Goal: Use online tool/utility: Utilize a website feature to perform a specific function

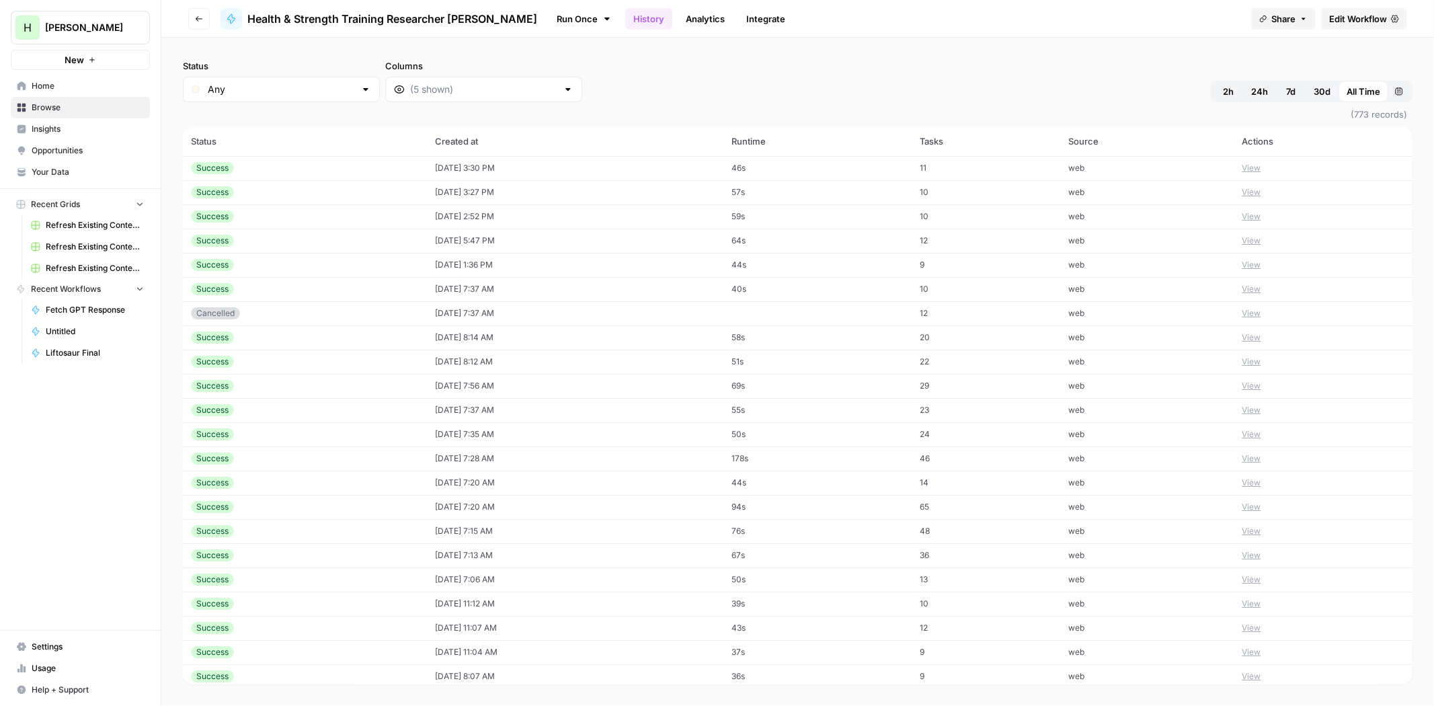
click at [306, 19] on span "Health & Strength Training Researcher [PERSON_NAME]" at bounding box center [392, 19] width 290 height 16
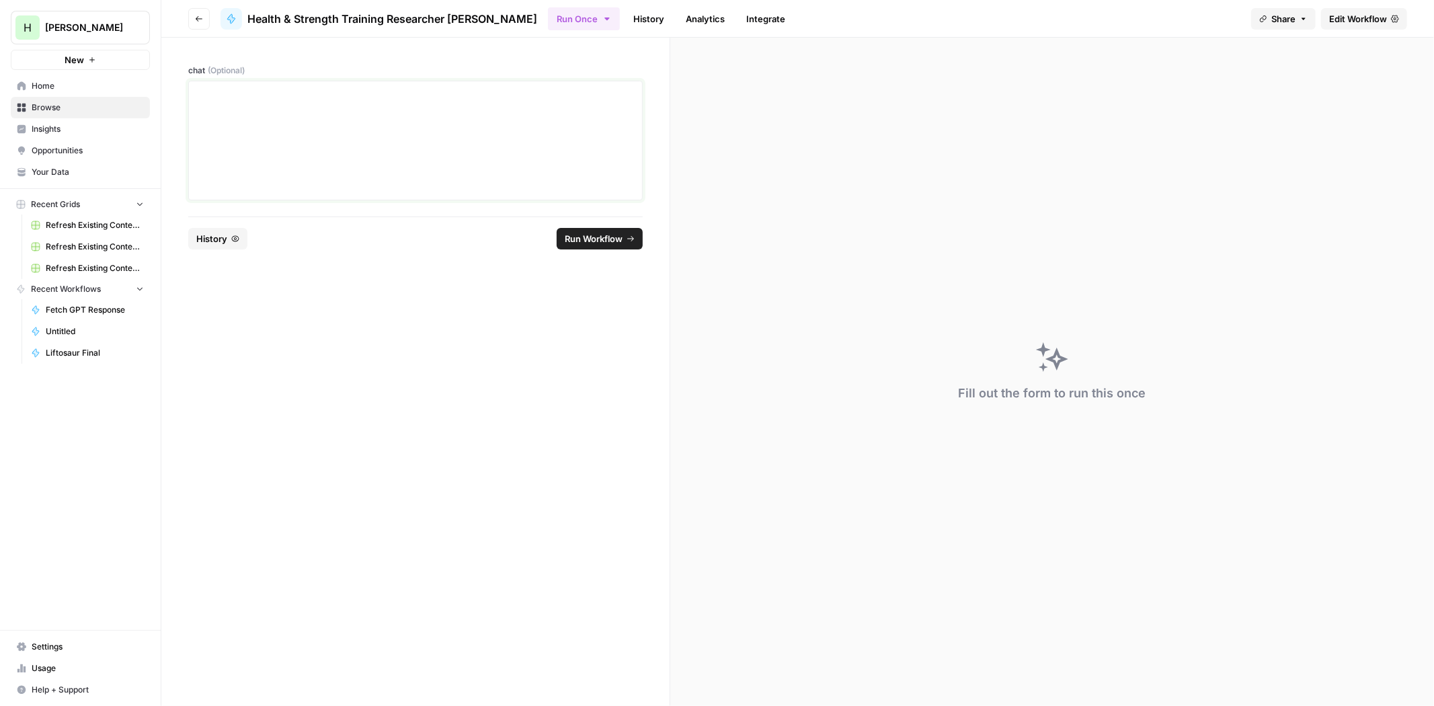
click at [335, 115] on div at bounding box center [415, 141] width 437 height 108
click at [1356, 12] on span "Edit Workflow" at bounding box center [1358, 18] width 58 height 13
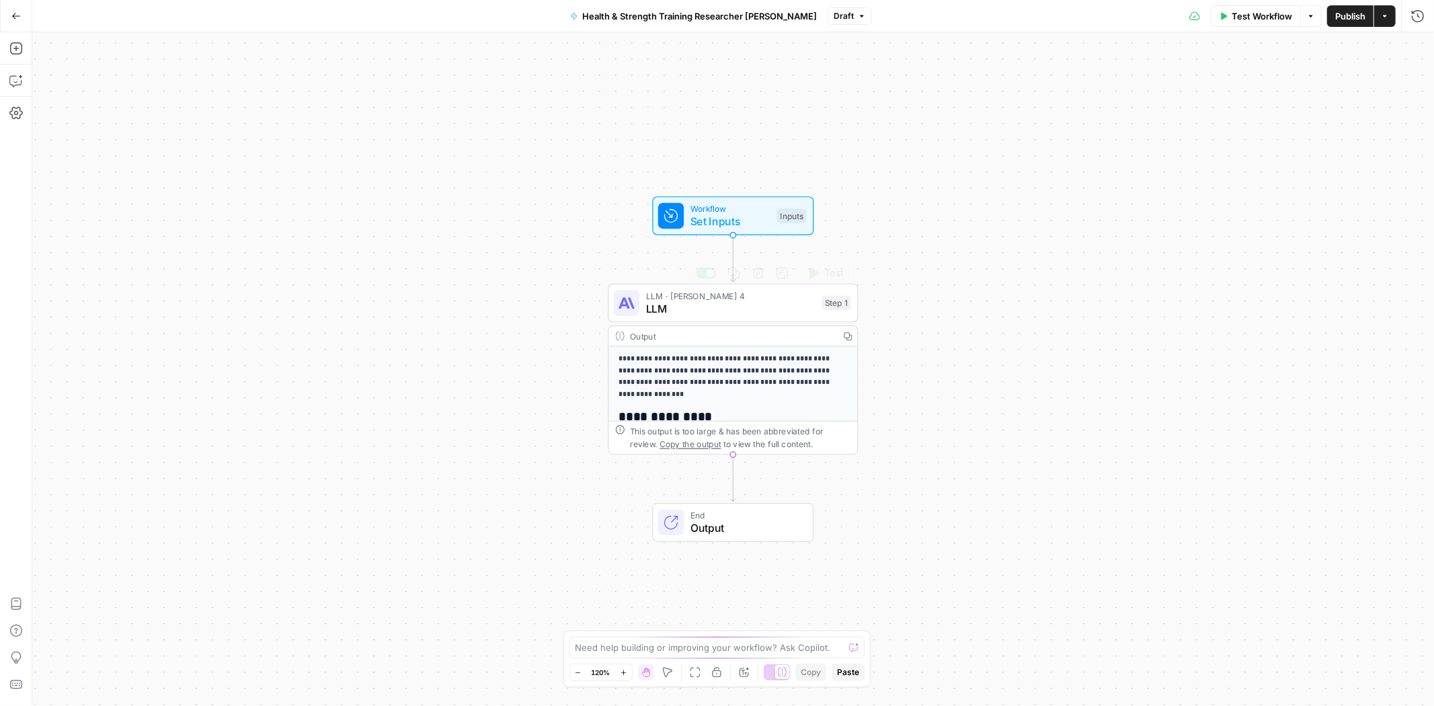
click at [701, 307] on span "LLM" at bounding box center [730, 309] width 169 height 16
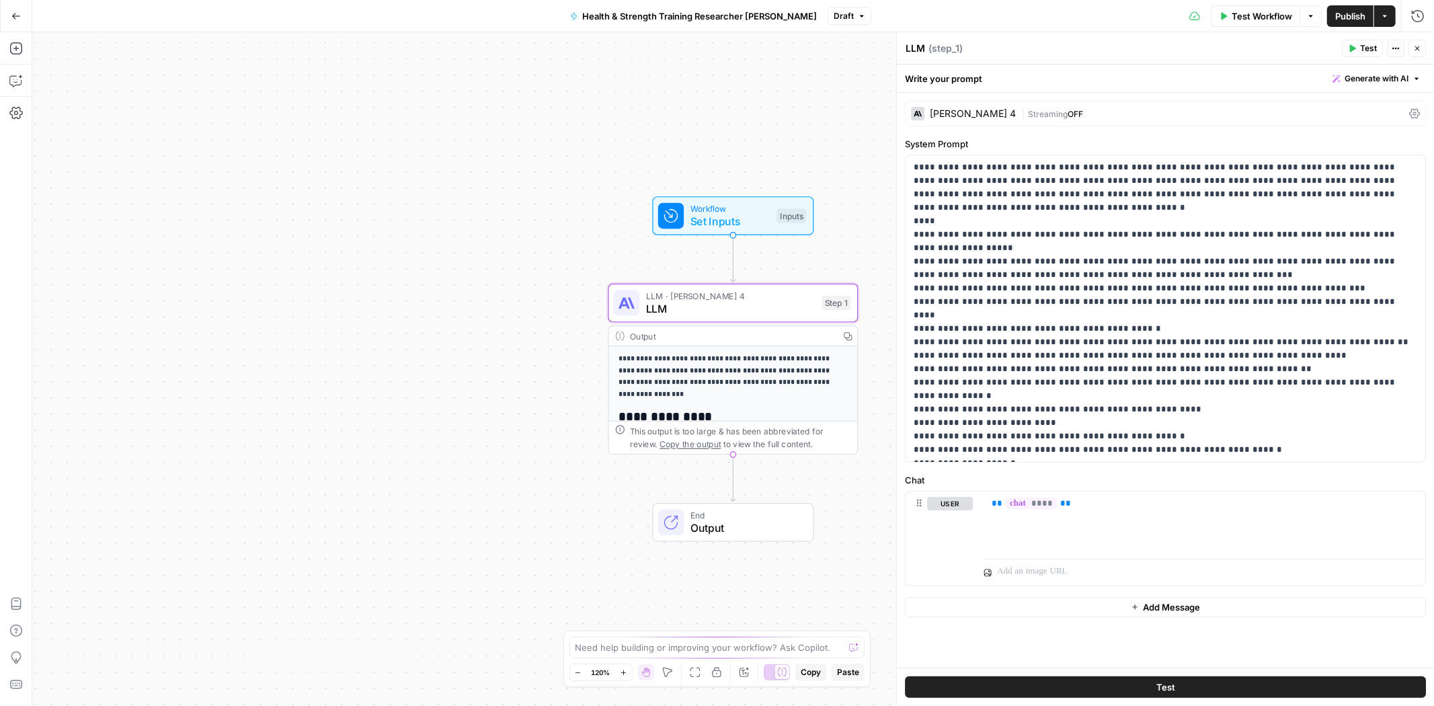
click at [959, 109] on div "[PERSON_NAME] 4" at bounding box center [973, 113] width 86 height 9
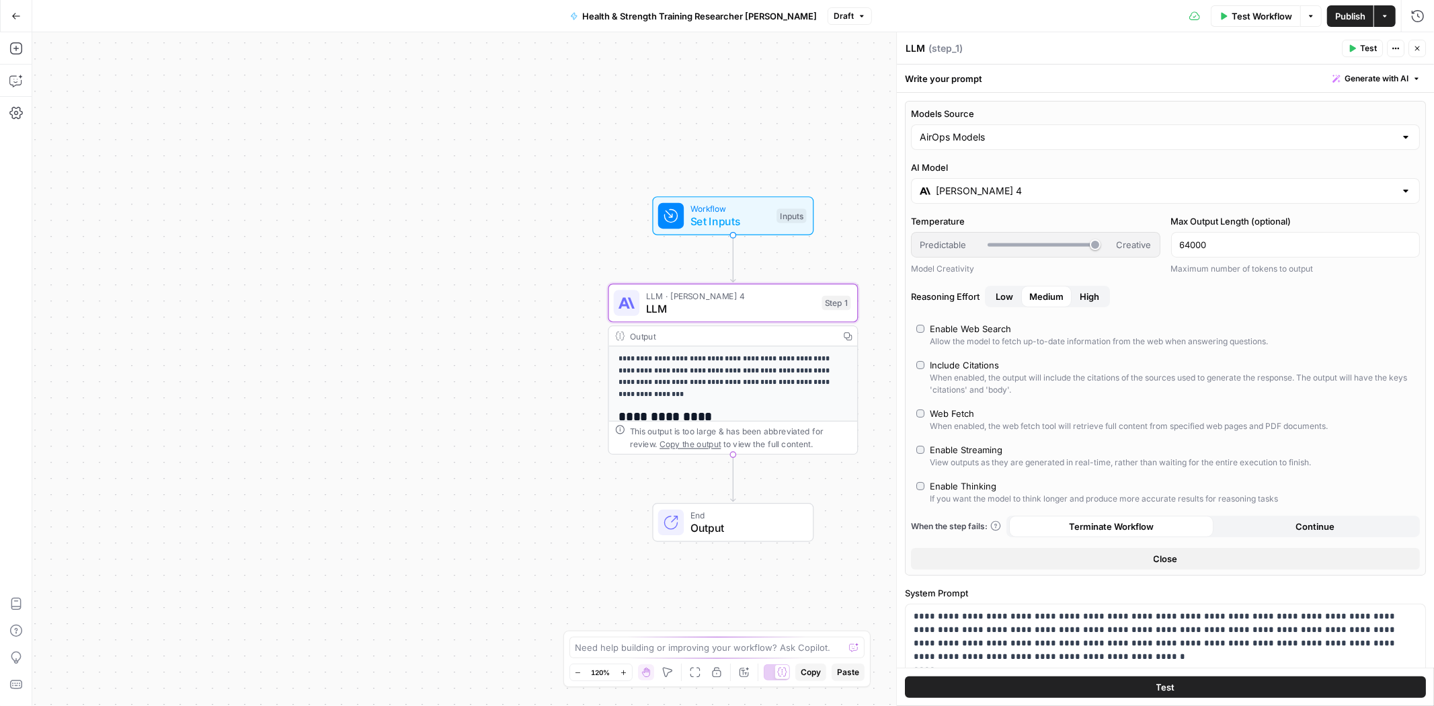
click at [1033, 197] on input "[PERSON_NAME] 4" at bounding box center [1165, 190] width 459 height 13
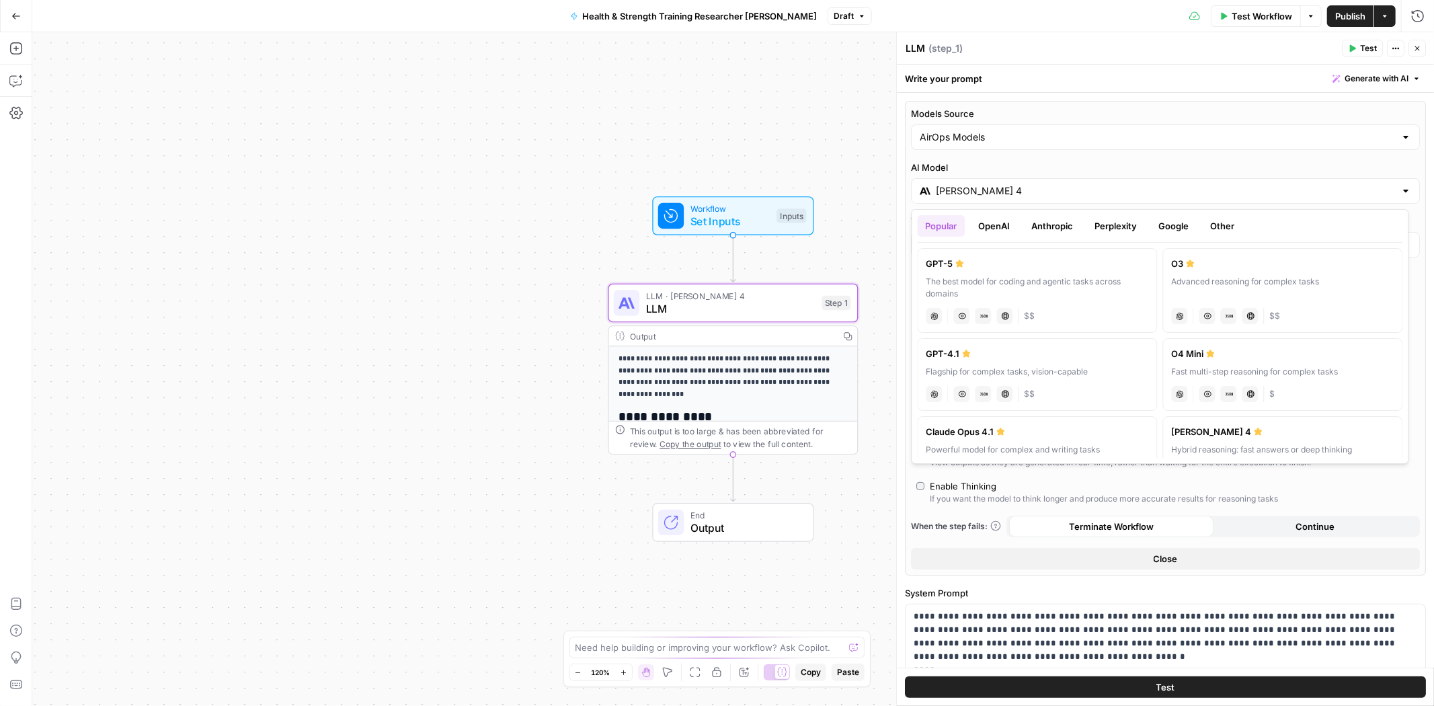
click at [1046, 216] on button "Anthropic" at bounding box center [1053, 226] width 58 height 22
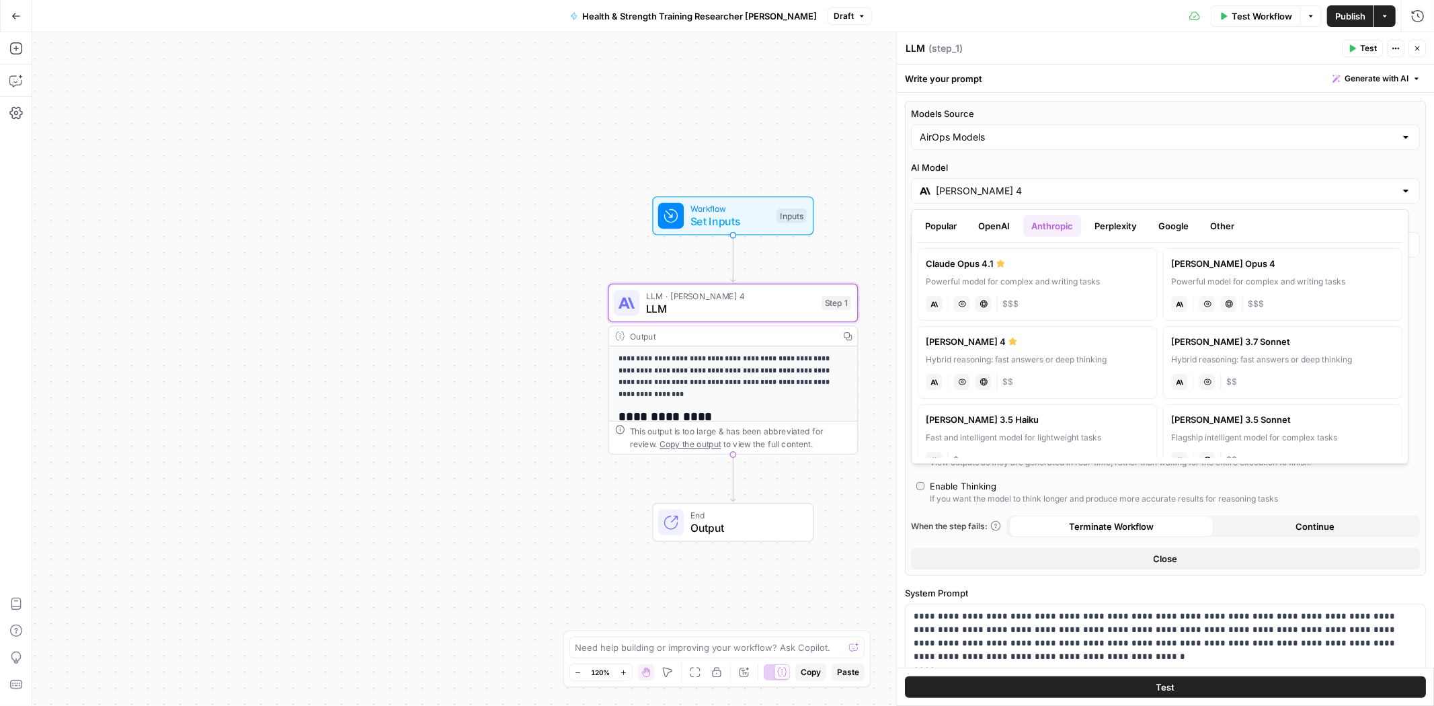
drag, startPoint x: 459, startPoint y: 140, endPoint x: 484, endPoint y: 134, distance: 25.5
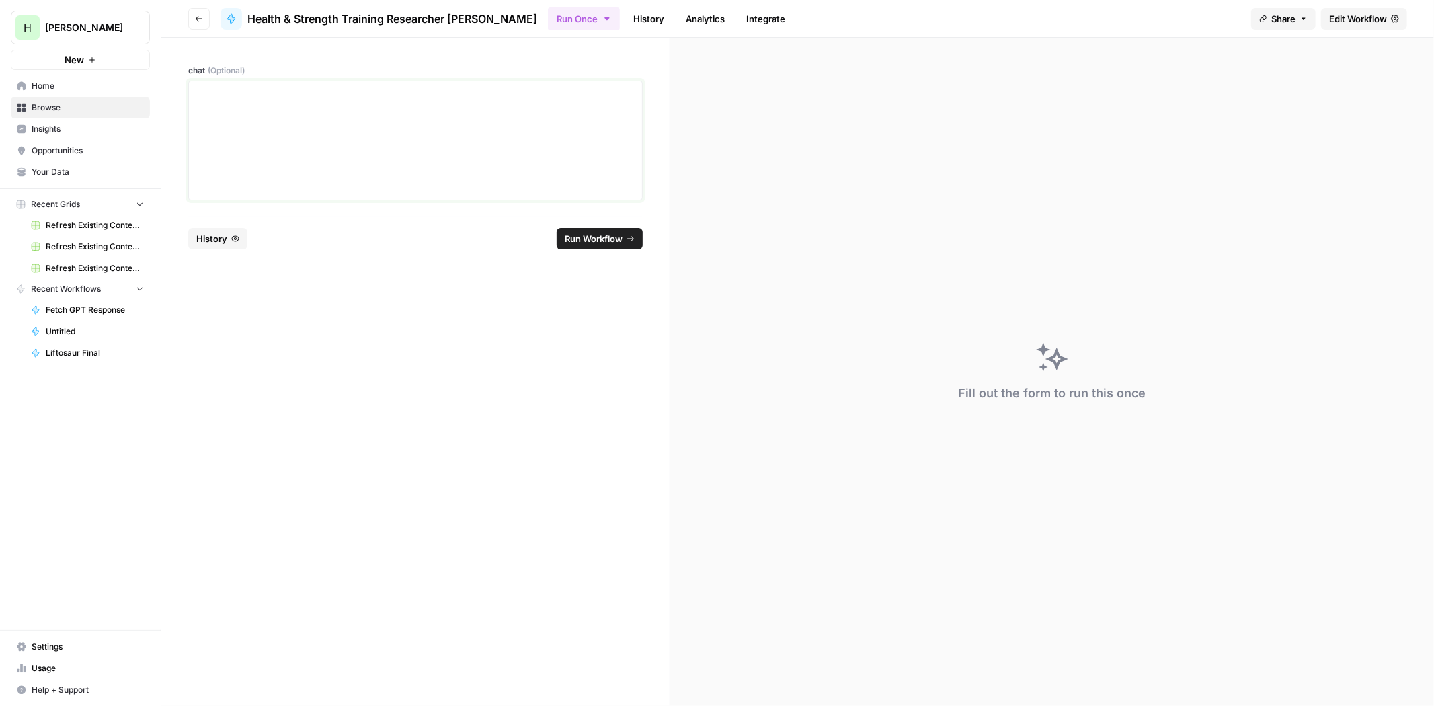
click at [356, 97] on p at bounding box center [415, 93] width 437 height 13
click at [565, 249] on button "Run Workflow" at bounding box center [600, 239] width 86 height 22
